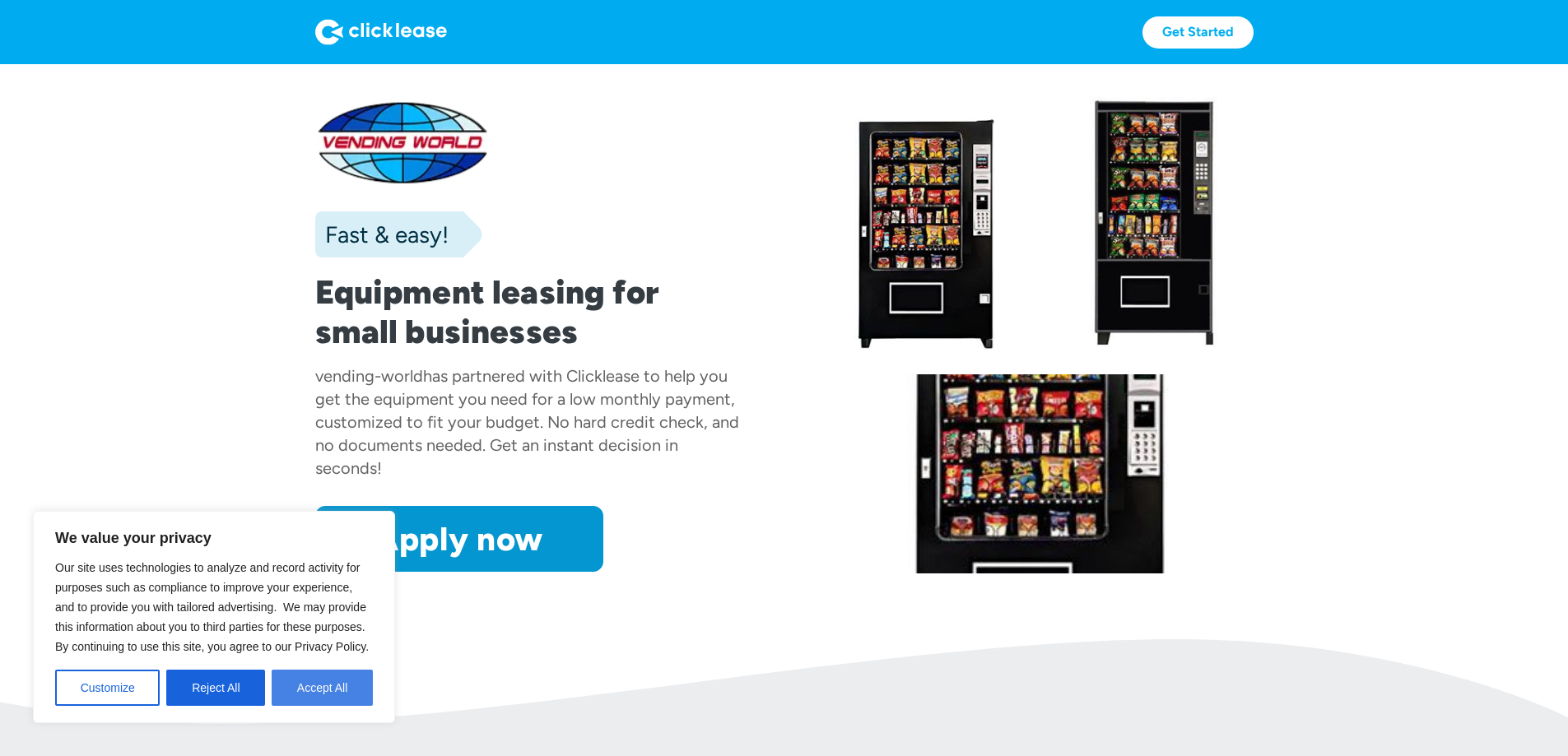
click at [285, 685] on button "Accept All" at bounding box center [322, 688] width 101 height 36
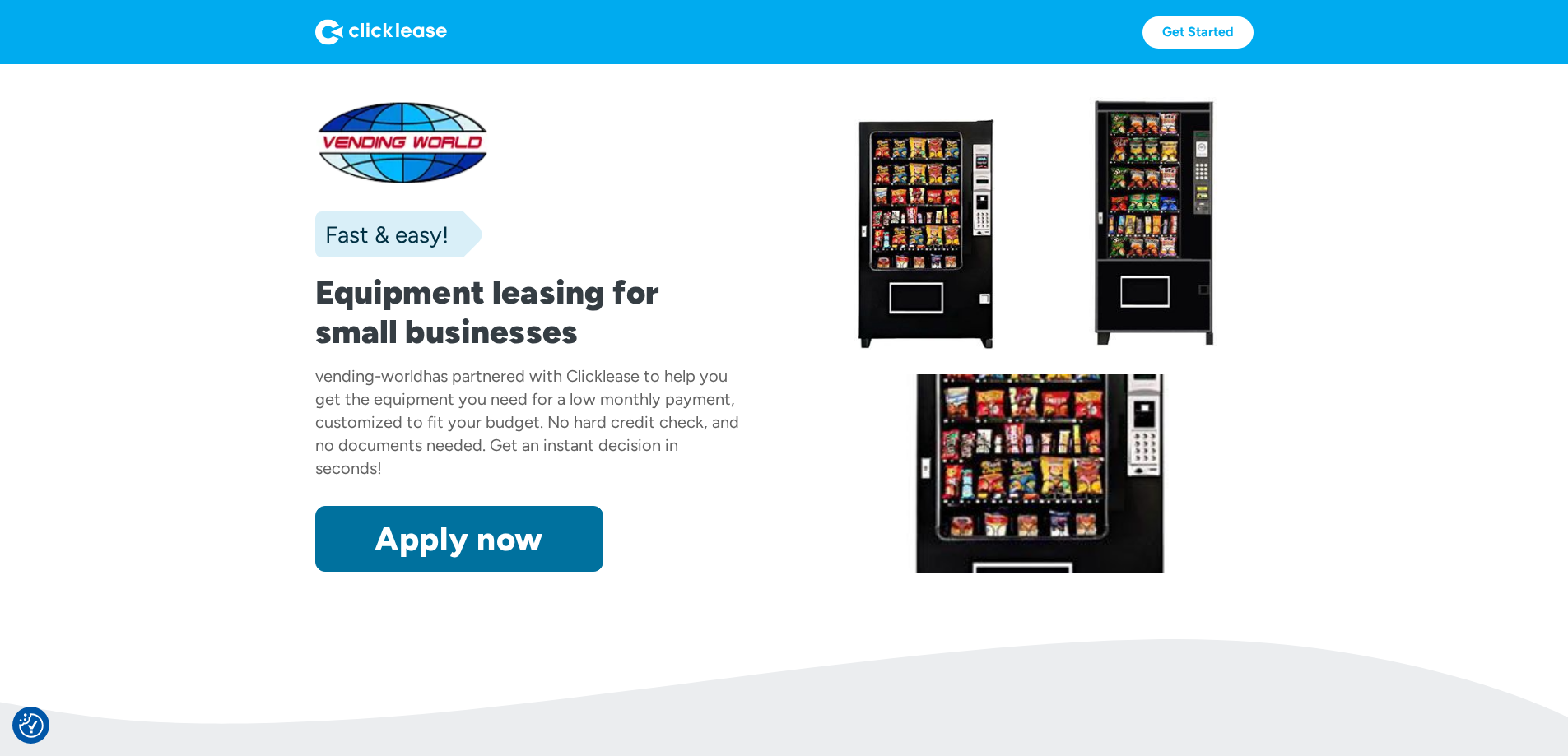
click at [349, 572] on link "Apply now" at bounding box center [459, 539] width 288 height 66
